Goal: Find specific page/section

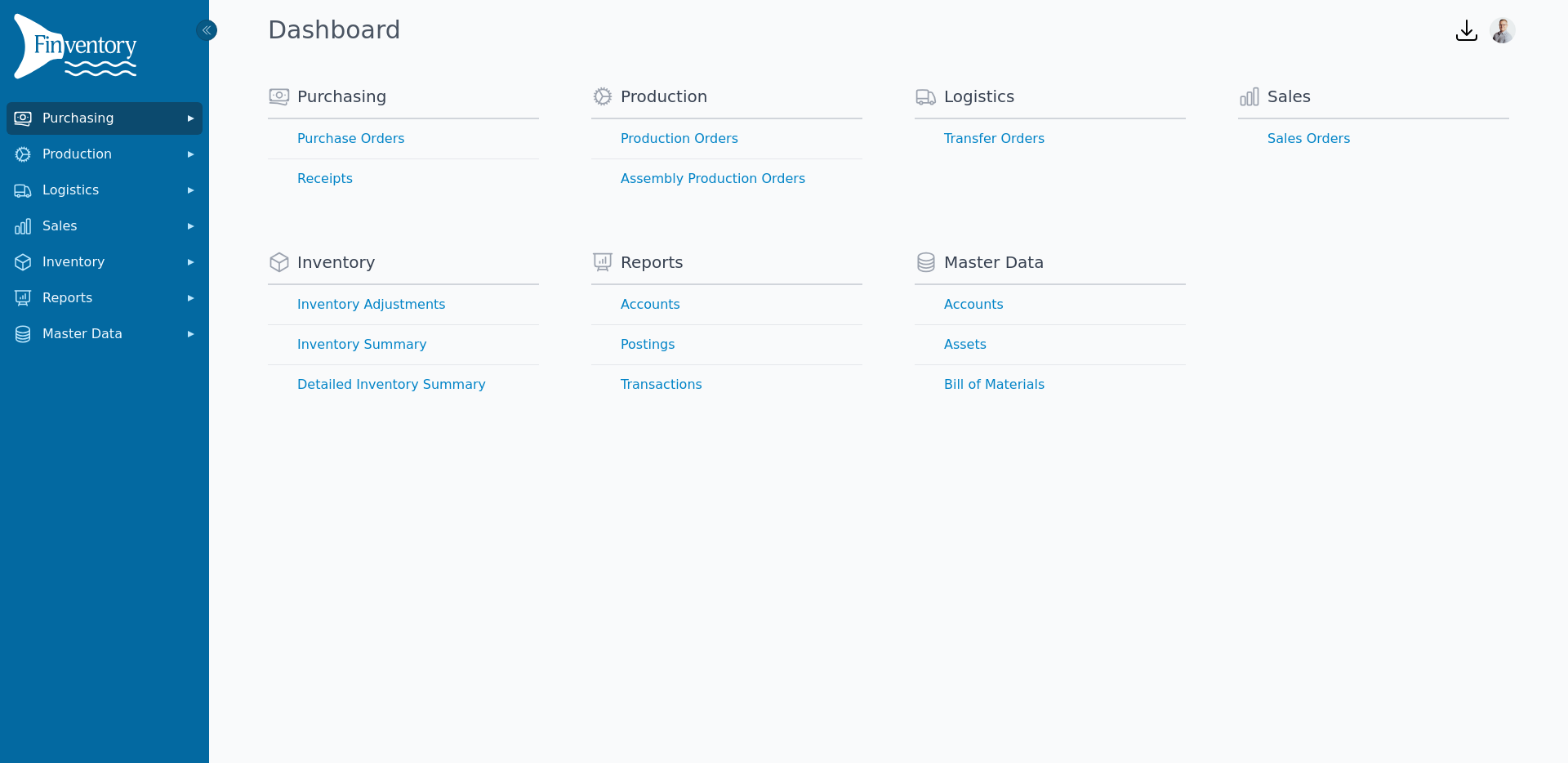
click at [72, 121] on span "Purchasing" at bounding box center [107, 118] width 131 height 19
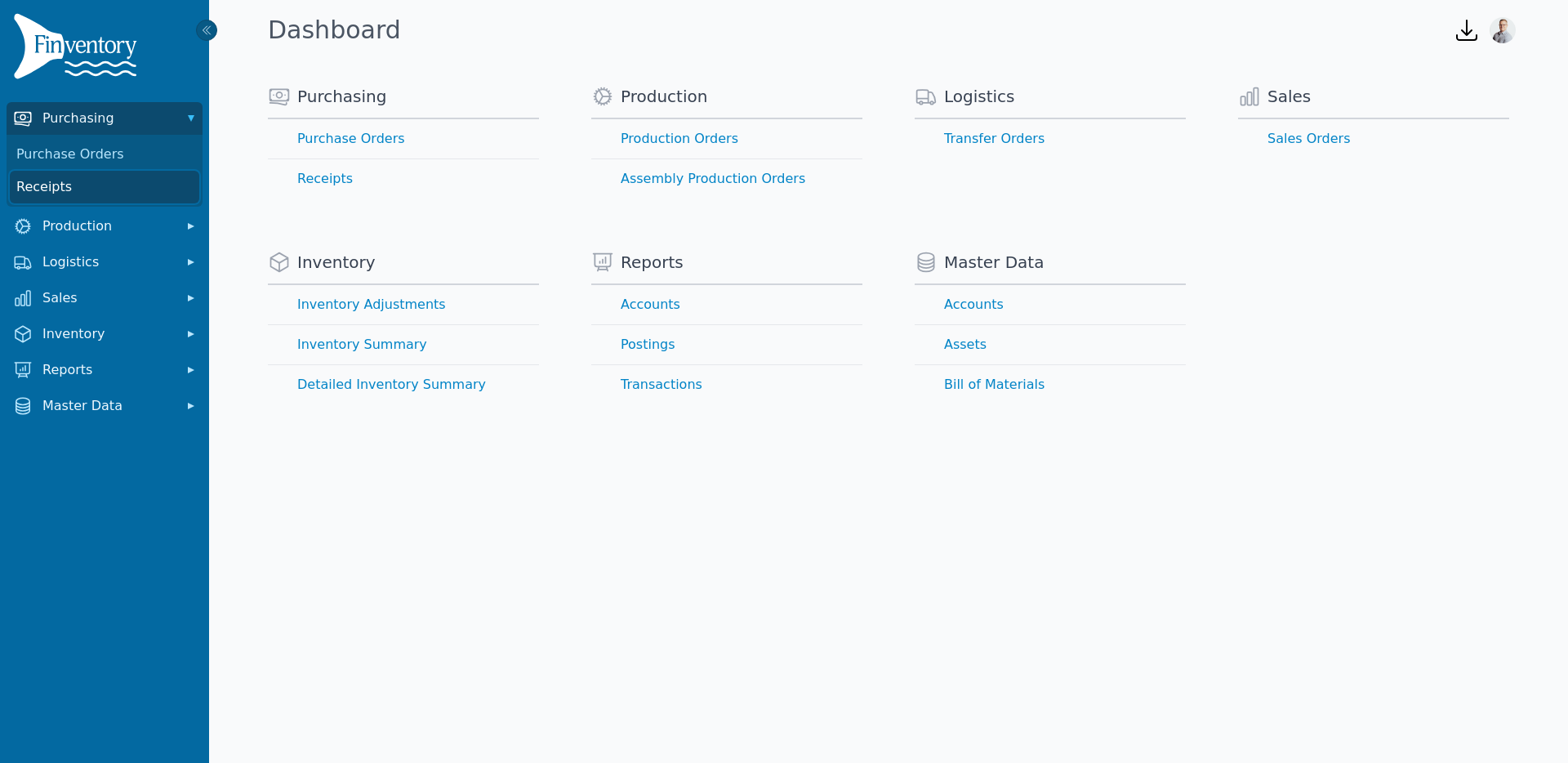
click at [45, 181] on link "Receipts" at bounding box center [105, 186] width 190 height 32
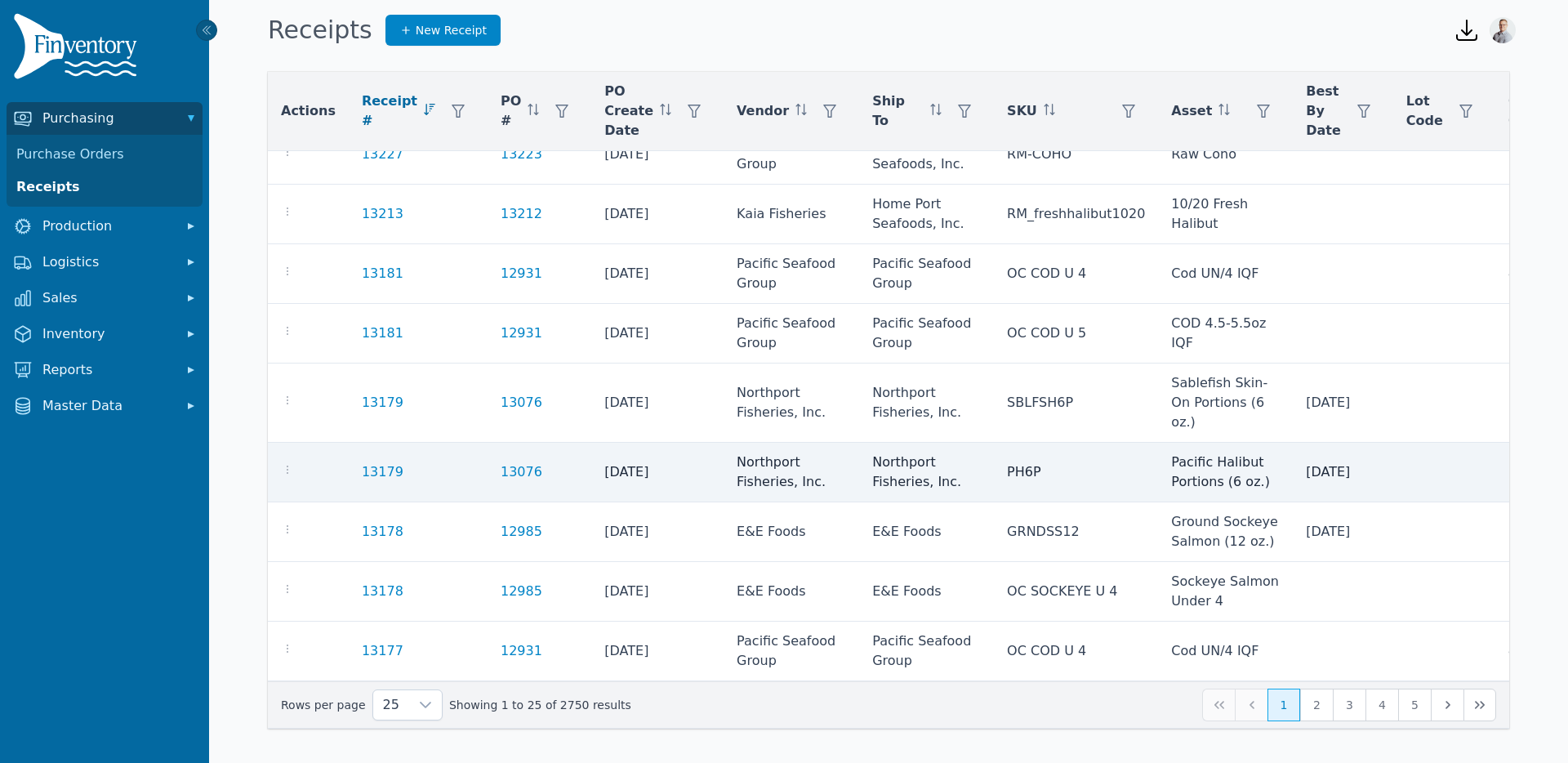
scroll to position [1195, 0]
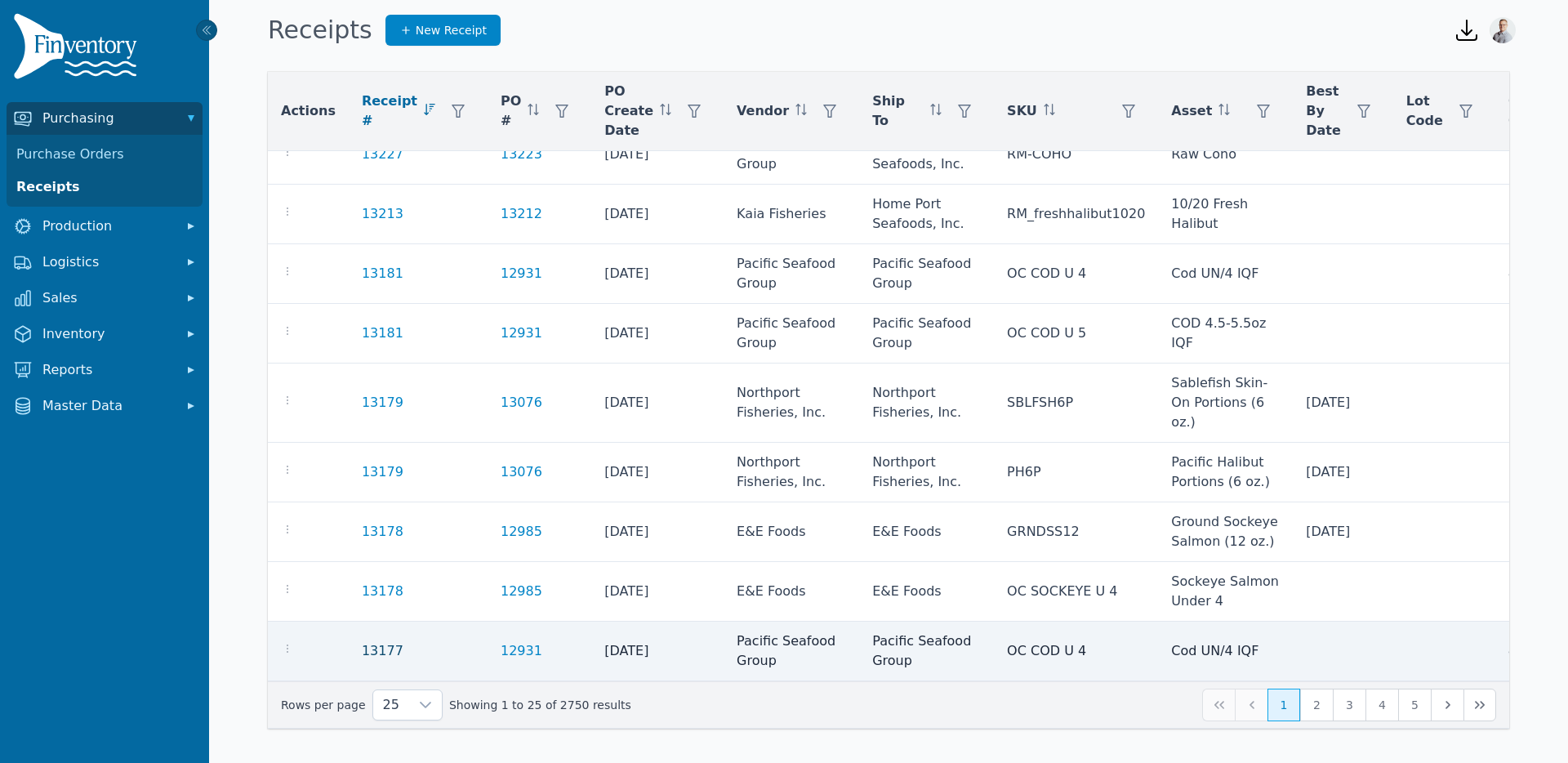
click at [365, 647] on link "13177" at bounding box center [383, 650] width 42 height 19
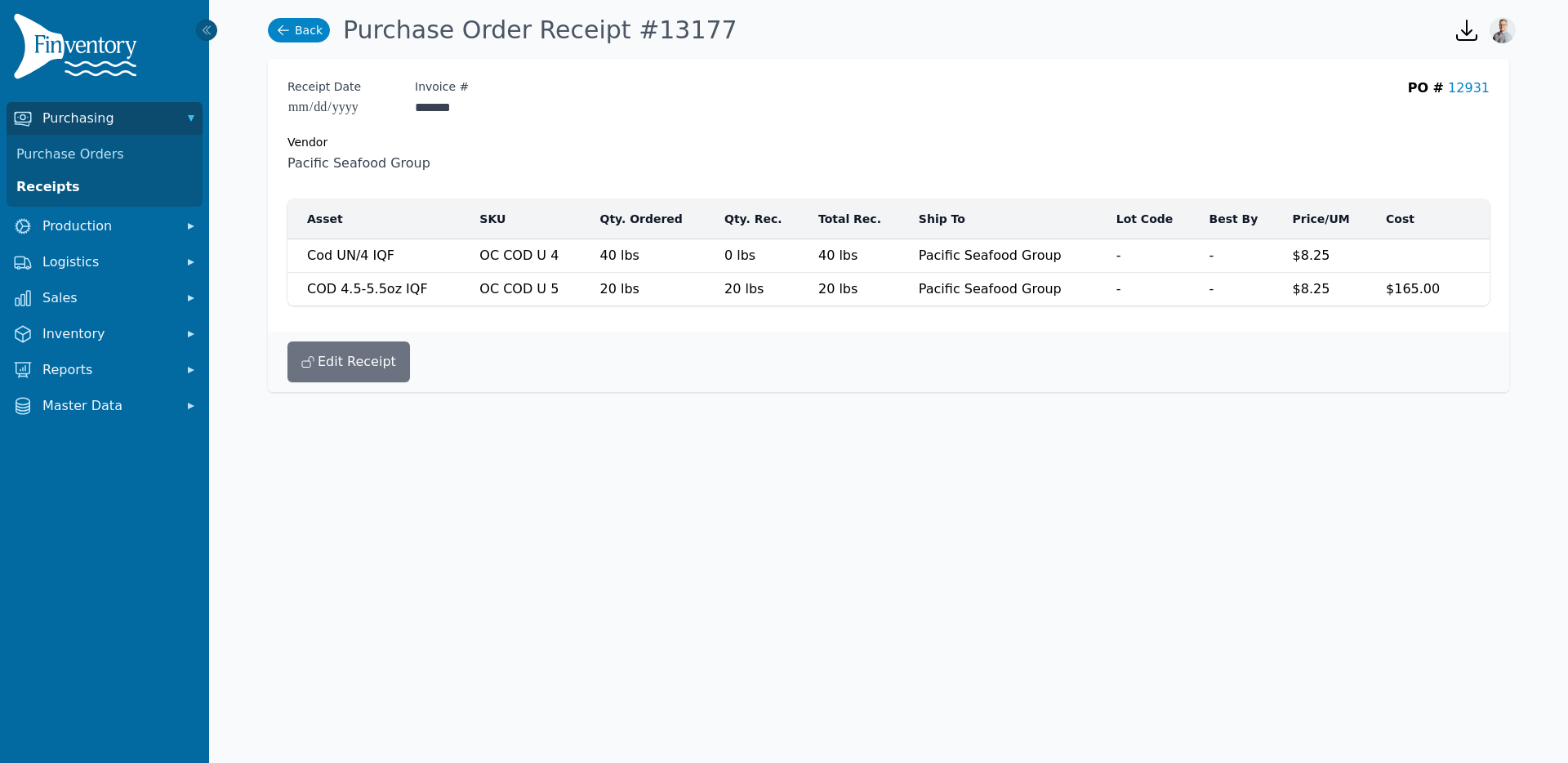
click at [311, 34] on link "Back" at bounding box center [298, 30] width 62 height 24
